Goal: Task Accomplishment & Management: Use online tool/utility

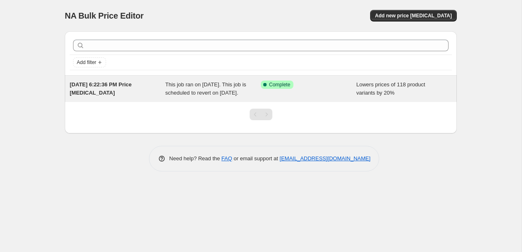
click at [206, 97] on div "This job ran on August 25, 2025. This job is scheduled to revert on September 1…" at bounding box center [214, 89] width 96 height 17
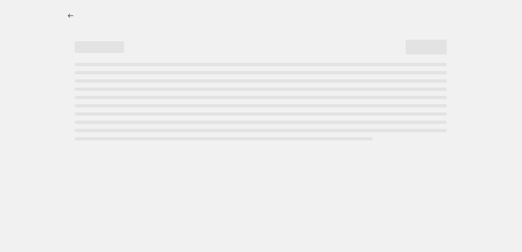
select select "percentage"
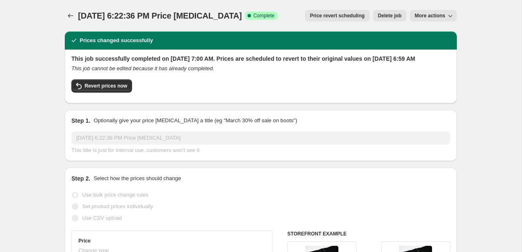
click at [450, 13] on icon "button" at bounding box center [450, 16] width 8 height 8
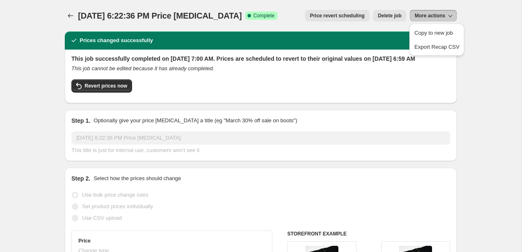
click at [450, 14] on icon "button" at bounding box center [450, 16] width 8 height 8
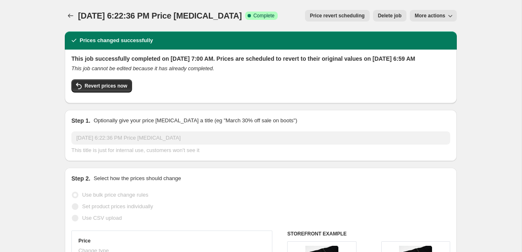
click at [424, 12] on button "More actions" at bounding box center [433, 16] width 47 height 12
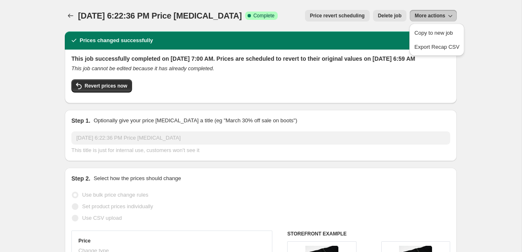
click at [424, 12] on button "More actions" at bounding box center [433, 16] width 47 height 12
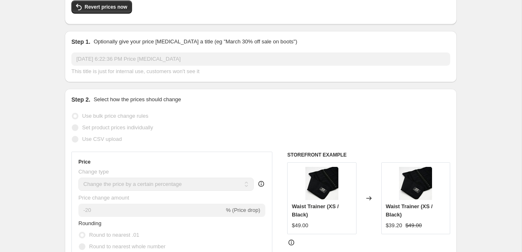
scroll to position [80, 0]
